Goal: Task Accomplishment & Management: Use online tool/utility

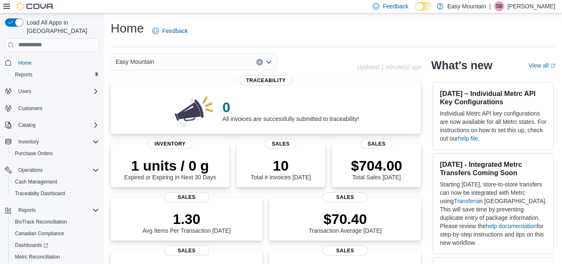
click at [23, 263] on span "Reports" at bounding box center [23, 268] width 17 height 7
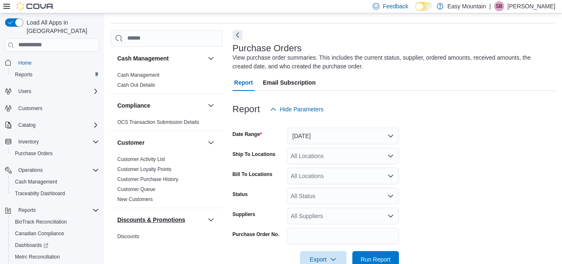
scroll to position [28, 0]
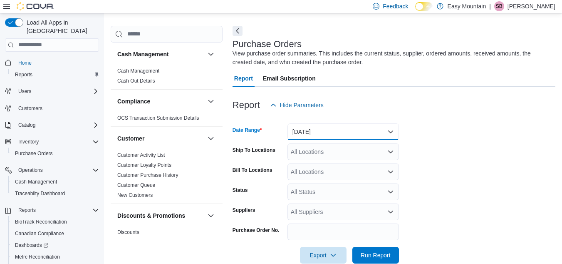
click at [390, 131] on button "Yesterday" at bounding box center [344, 131] width 112 height 17
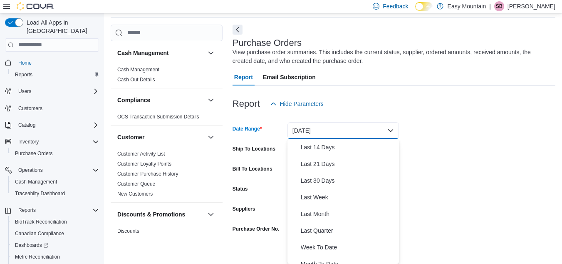
scroll to position [42, 0]
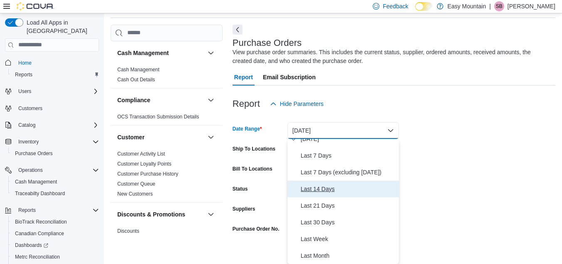
click at [324, 189] on span "Last 14 Days" at bounding box center [348, 189] width 95 height 10
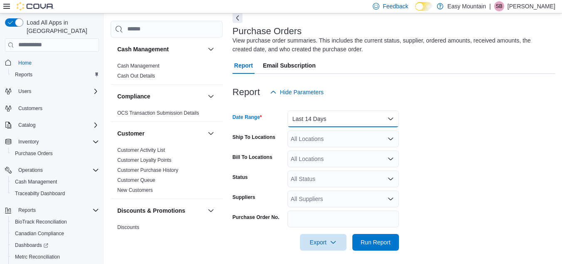
scroll to position [44, 0]
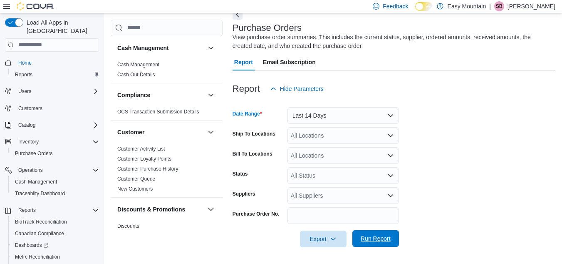
click at [364, 237] on span "Run Report" at bounding box center [376, 238] width 30 height 8
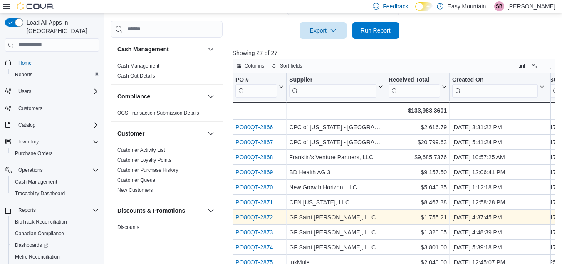
scroll to position [265, 0]
